Goal: Find specific page/section: Find specific page/section

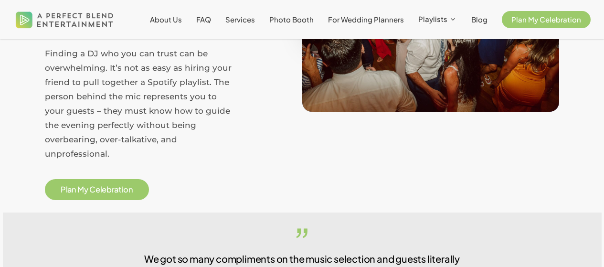
scroll to position [637, 0]
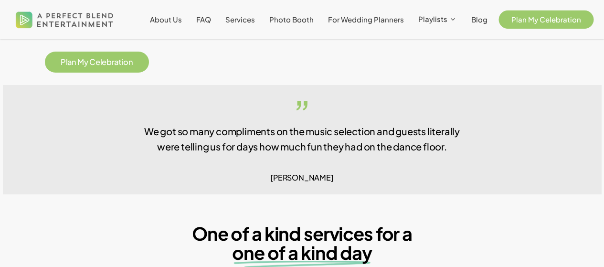
click at [524, 23] on span "Plan My Celebration" at bounding box center [547, 19] width 70 height 9
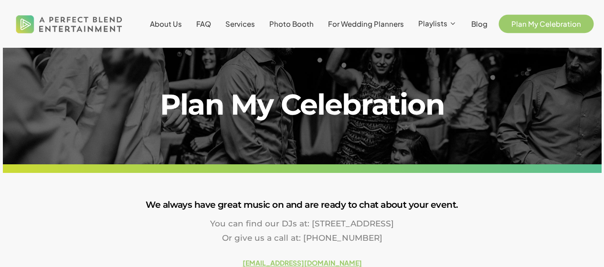
click at [523, 23] on span "Plan My Celebration" at bounding box center [547, 23] width 70 height 9
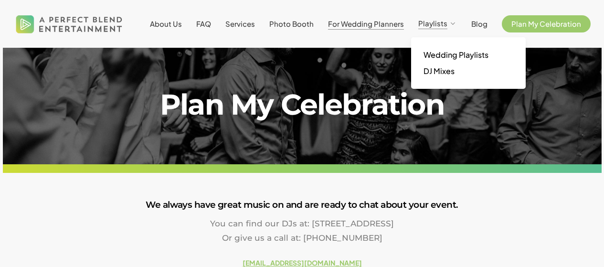
click at [379, 24] on span "For Wedding Planners" at bounding box center [366, 23] width 76 height 9
